Goal: Check status: Check status

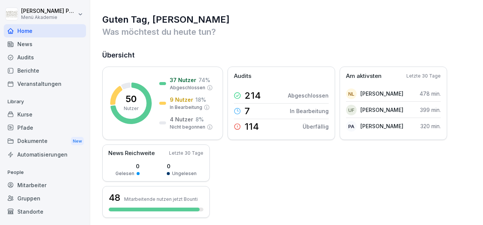
click at [31, 183] on div "Mitarbeiter" at bounding box center [45, 184] width 82 height 13
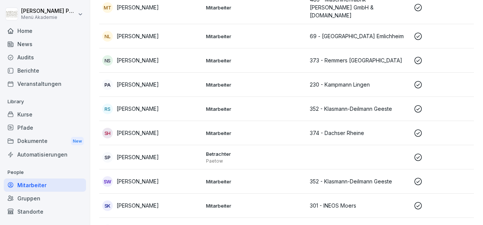
scroll to position [992, 0]
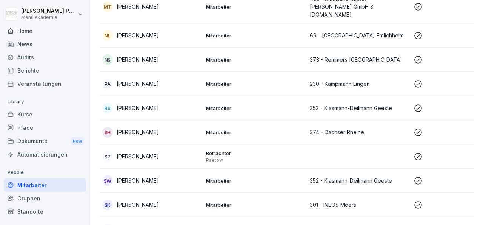
click at [156, 224] on p "[PERSON_NAME]" at bounding box center [138, 229] width 42 height 8
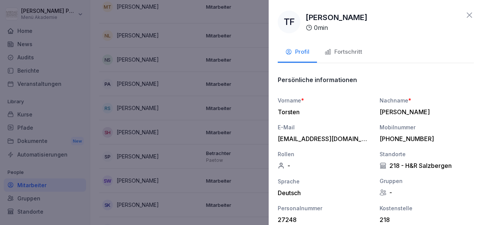
click at [342, 51] on div "Fortschritt" at bounding box center [344, 52] width 38 height 9
